Goal: Task Accomplishment & Management: Use online tool/utility

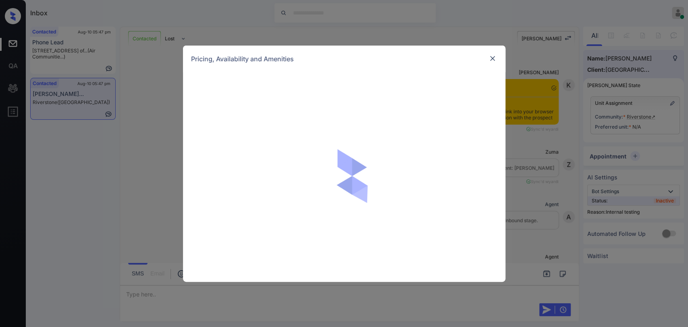
scroll to position [1313, 0]
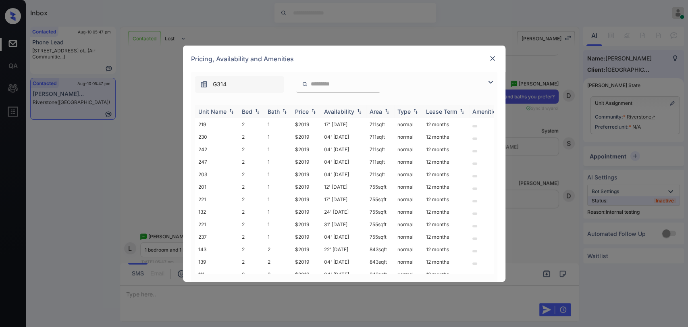
click at [248, 110] on div "Bed" at bounding box center [247, 111] width 10 height 7
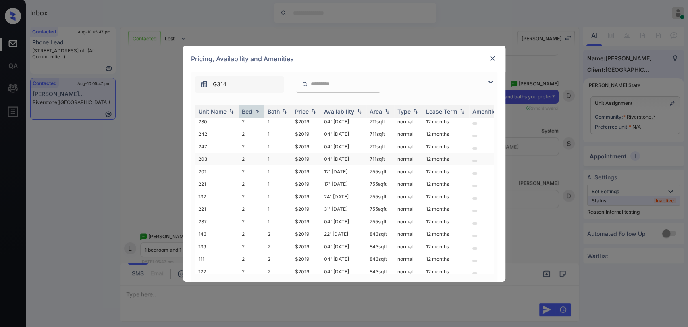
scroll to position [23, 0]
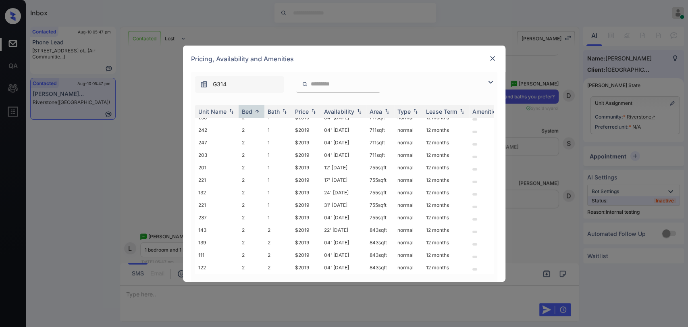
click at [491, 56] on img at bounding box center [492, 58] width 8 height 8
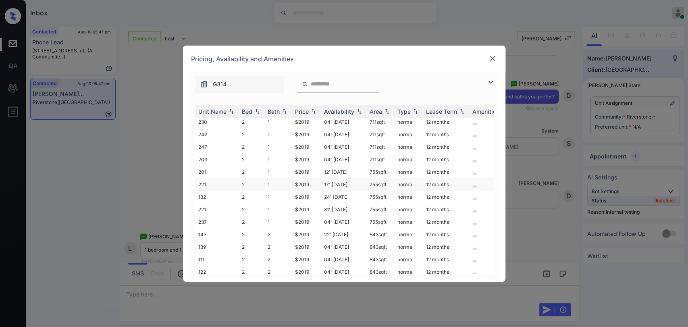
scroll to position [23, 0]
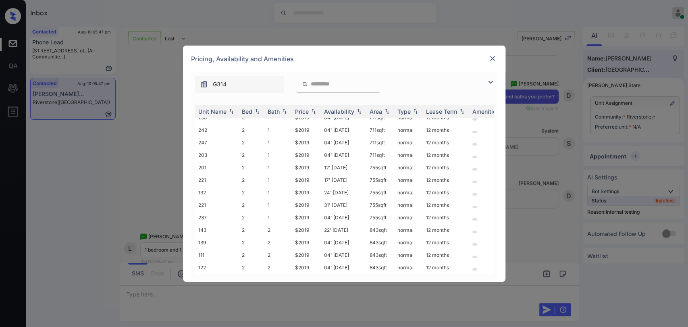
click at [488, 58] on img at bounding box center [492, 58] width 8 height 8
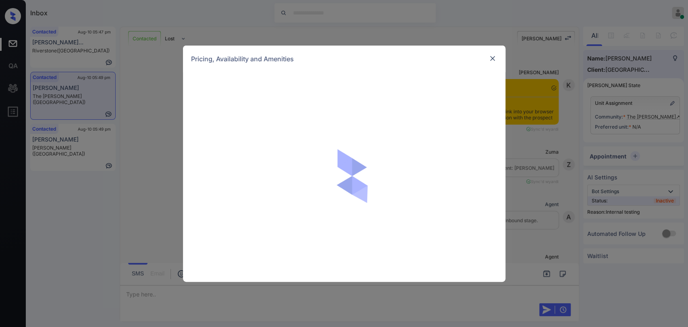
scroll to position [3725, 0]
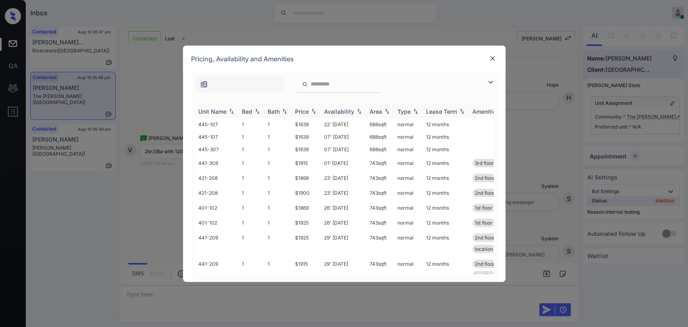
click at [242, 110] on div "Bed" at bounding box center [247, 111] width 10 height 7
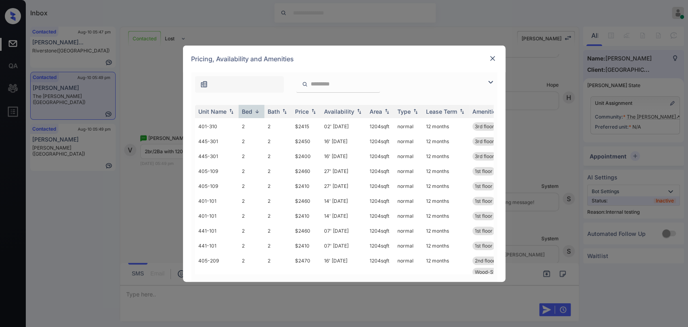
scroll to position [313, 0]
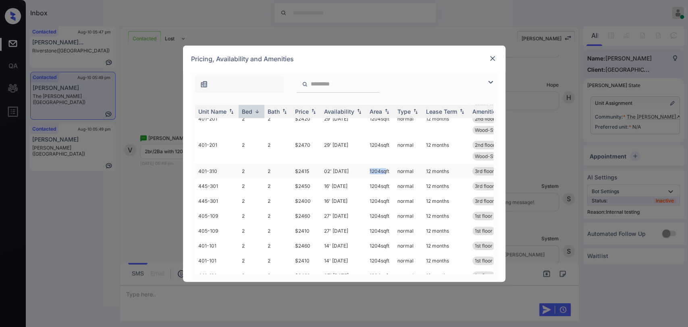
drag, startPoint x: 361, startPoint y: 170, endPoint x: 383, endPoint y: 170, distance: 22.2
click at [383, 170] on tr "401-310 2 2 $2415 02' Apr 25 1204 sqft normal 12 months 3rd floor patio/balcony…" at bounding box center [405, 171] width 421 height 15
copy tr "1204 s"
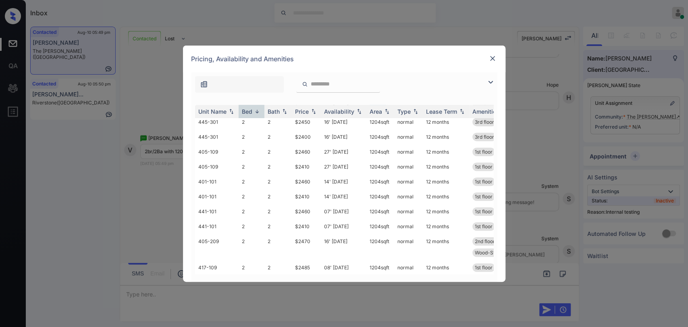
scroll to position [358, 0]
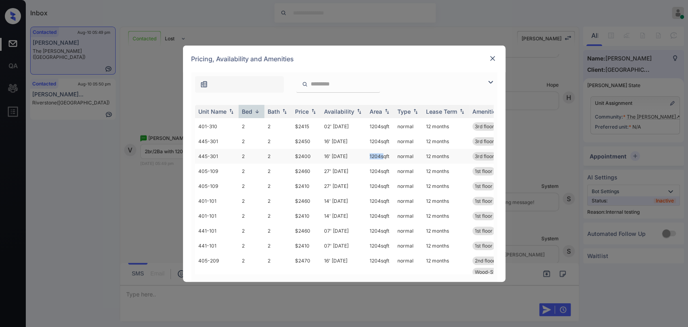
drag, startPoint x: 367, startPoint y: 156, endPoint x: 380, endPoint y: 155, distance: 13.3
click at [380, 155] on td "1204 sqft" at bounding box center [380, 156] width 28 height 15
copy td "1204"
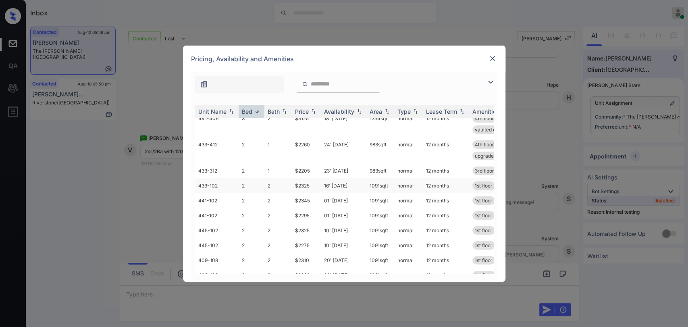
scroll to position [45, 0]
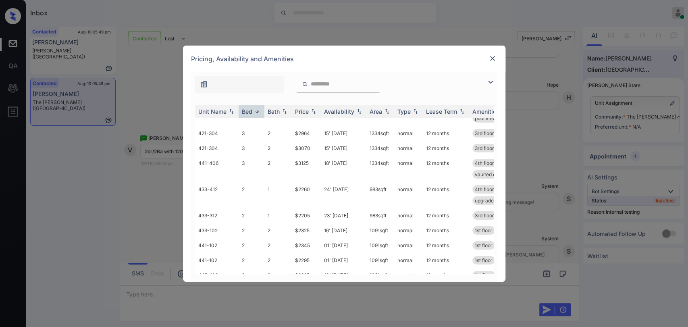
click at [492, 59] on img at bounding box center [492, 58] width 8 height 8
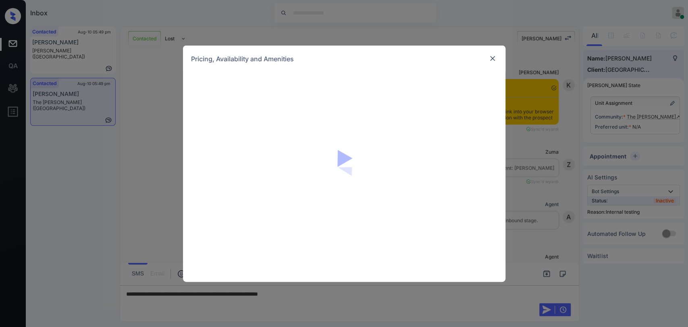
scroll to position [3725, 0]
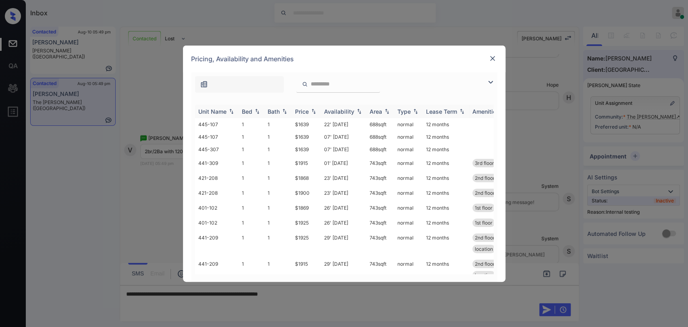
click at [248, 112] on div "Bed" at bounding box center [247, 111] width 10 height 7
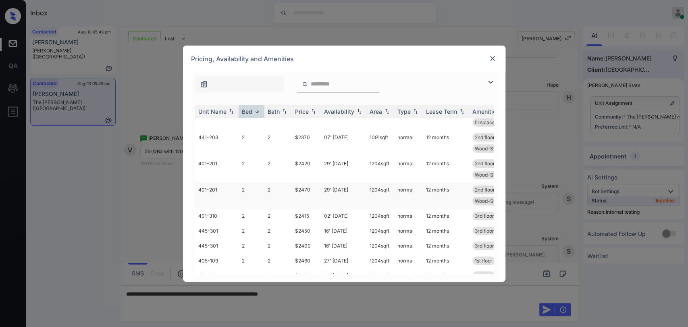
scroll to position [313, 0]
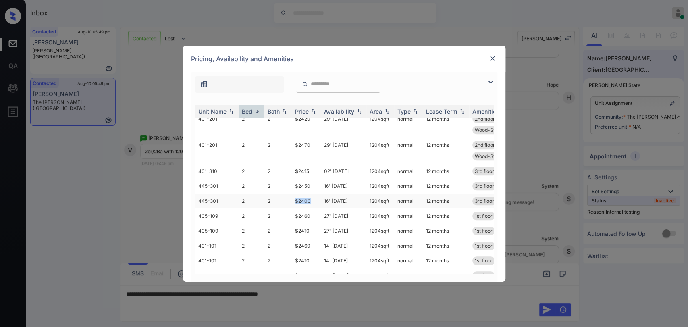
drag, startPoint x: 293, startPoint y: 199, endPoint x: 311, endPoint y: 199, distance: 17.7
click at [311, 199] on td "$2400" at bounding box center [306, 200] width 29 height 15
copy td "$2400"
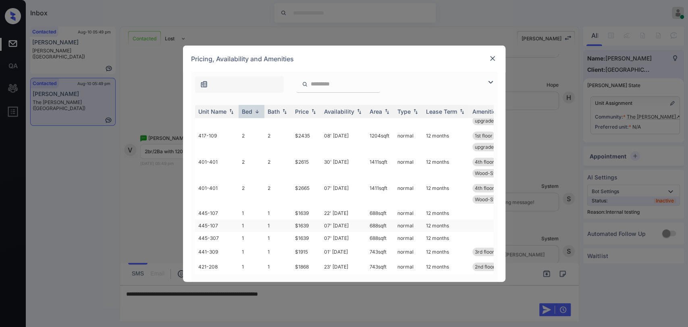
scroll to position [537, 0]
click at [488, 57] on img at bounding box center [492, 58] width 8 height 8
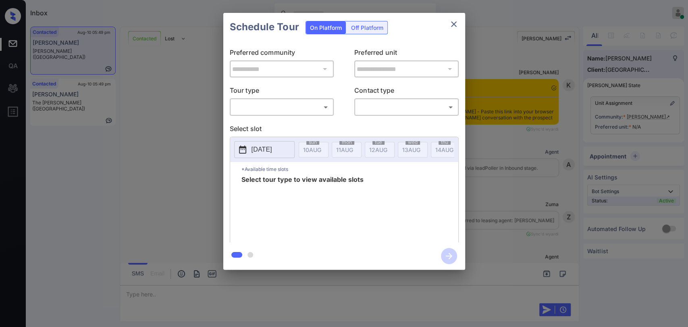
scroll to position [316, 0]
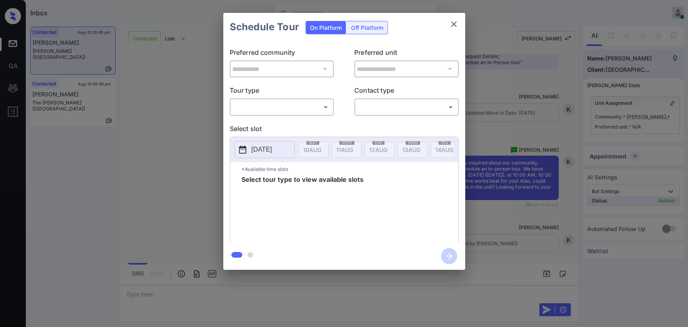
click at [268, 101] on body "Inbox [PERSON_NAME] [PERSON_NAME] Online Set yourself offline Set yourself on b…" at bounding box center [344, 163] width 688 height 327
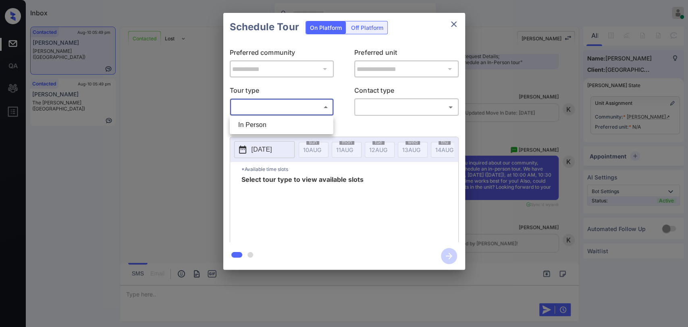
click at [251, 119] on li "In Person" at bounding box center [282, 125] width 100 height 15
type input "********"
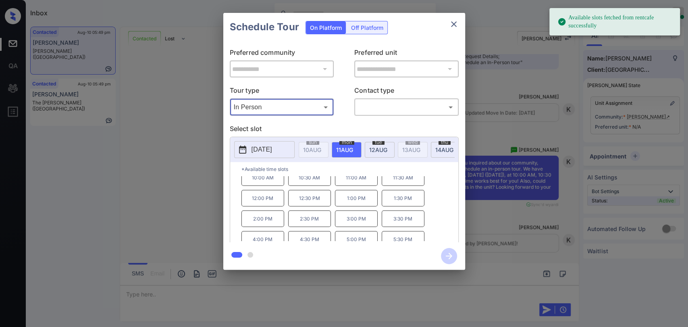
scroll to position [13, 0]
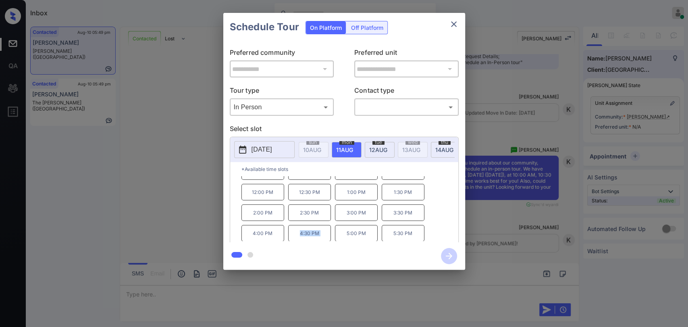
drag, startPoint x: 299, startPoint y: 237, endPoint x: 335, endPoint y: 238, distance: 36.3
click at [335, 238] on div "10:00 AM 10:30 AM 11:00 AM 11:30 AM 12:00 PM 12:30 PM 1:00 PM 1:30 PM 2:00 PM 2…" at bounding box center [349, 208] width 217 height 64
copy p "4:30 PM"
click at [451, 24] on icon "close" at bounding box center [454, 24] width 10 height 10
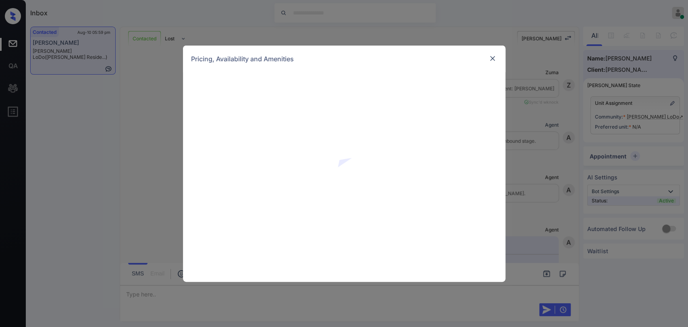
scroll to position [224, 0]
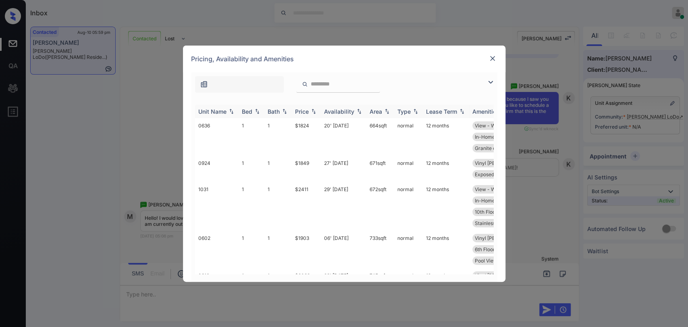
click at [243, 109] on div "Bed" at bounding box center [247, 111] width 10 height 7
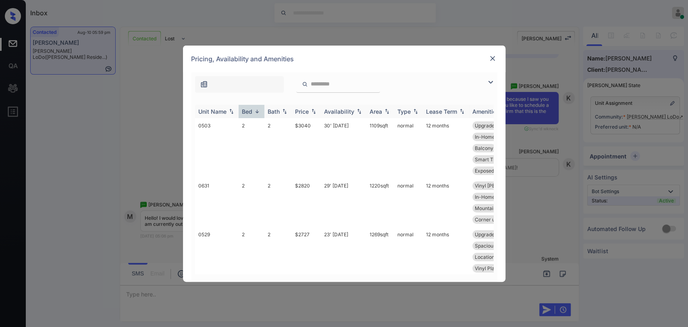
click at [243, 109] on div "Bed" at bounding box center [247, 111] width 10 height 7
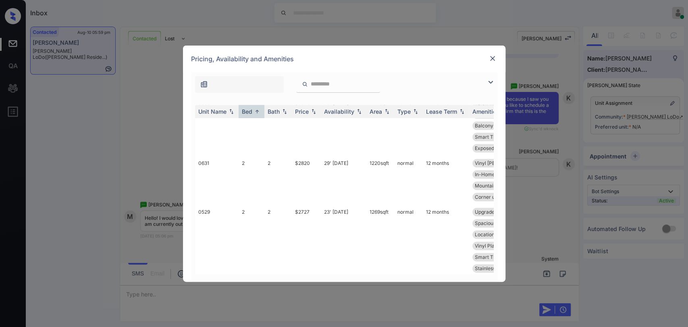
scroll to position [740, 0]
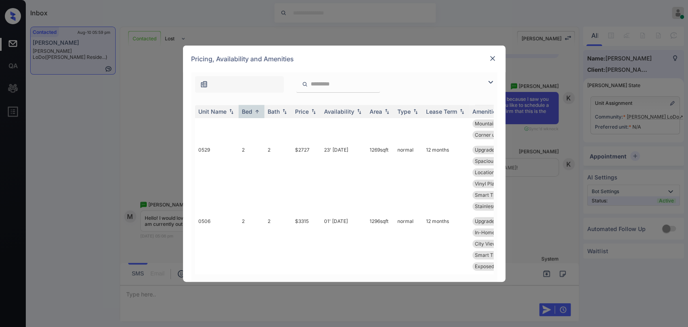
click at [493, 56] on img at bounding box center [492, 58] width 8 height 8
